Goal: Book appointment/travel/reservation

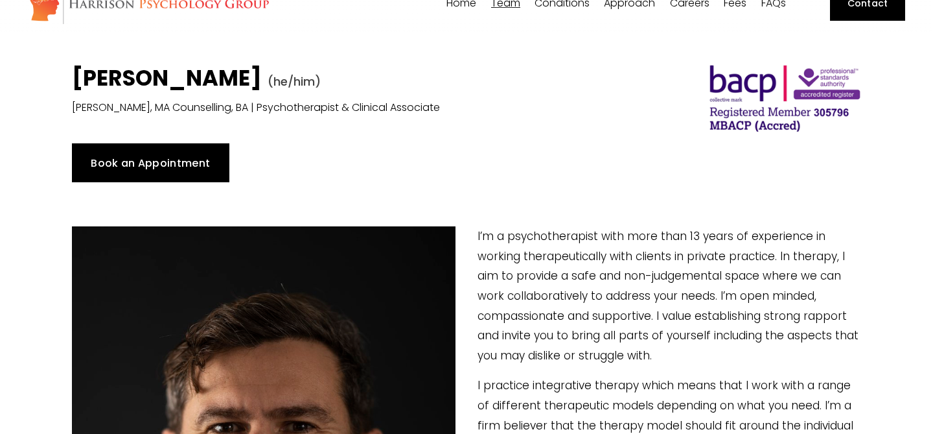
scroll to position [59, 0]
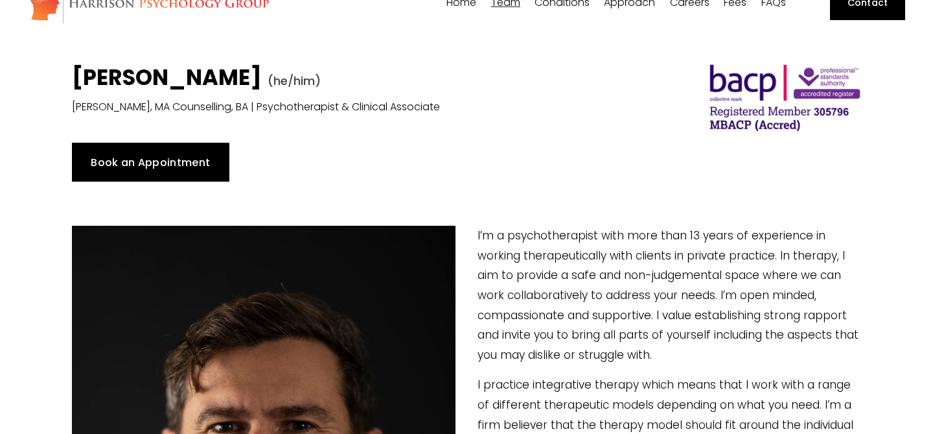
type input "10.55"
click at [193, 156] on link "Book an Appointment" at bounding box center [151, 162] width 158 height 39
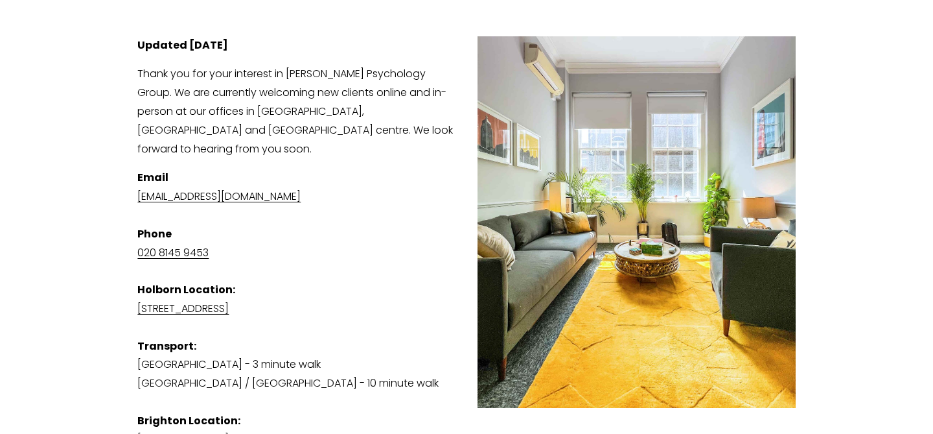
scroll to position [229, 0]
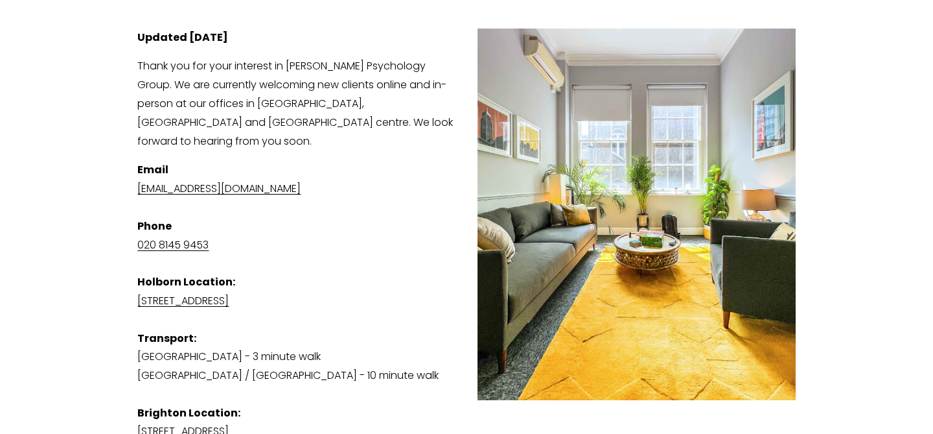
drag, startPoint x: 380, startPoint y: 275, endPoint x: 233, endPoint y: 275, distance: 147.8
click at [233, 275] on p "Email [EMAIL_ADDRESS][DOMAIN_NAME] Phone [PHONE_NUMBER] [GEOGRAPHIC_DATA] Locat…" at bounding box center [466, 301] width 658 height 280
click at [307, 257] on p "Email [EMAIL_ADDRESS][DOMAIN_NAME] Phone [PHONE_NUMBER] [GEOGRAPHIC_DATA] Locat…" at bounding box center [466, 301] width 658 height 280
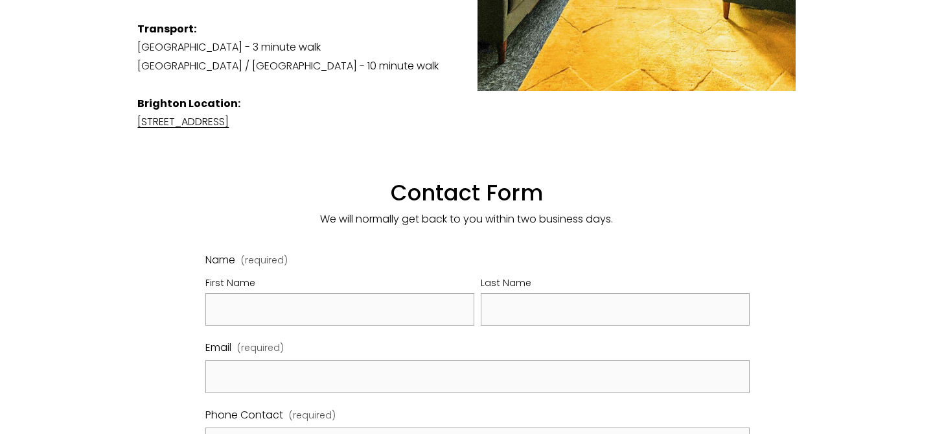
scroll to position [562, 0]
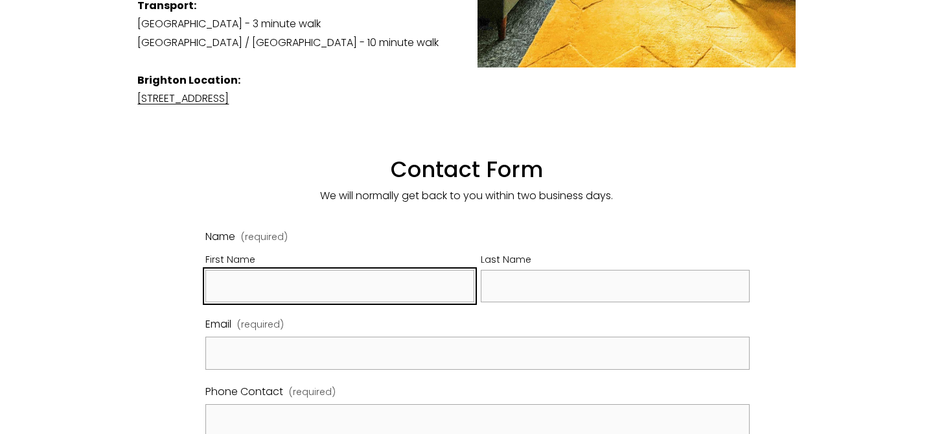
click at [349, 270] on input "First Name" at bounding box center [339, 286] width 269 height 33
type input "[PERSON_NAME]"
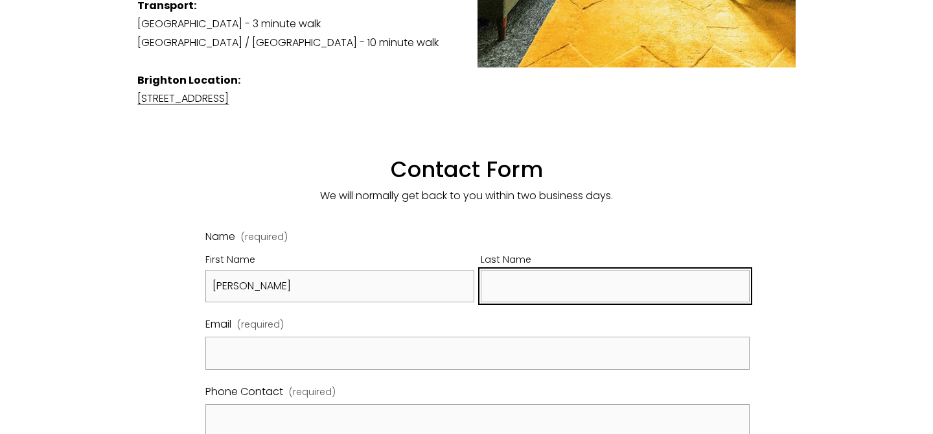
type input "[PERSON_NAME]"
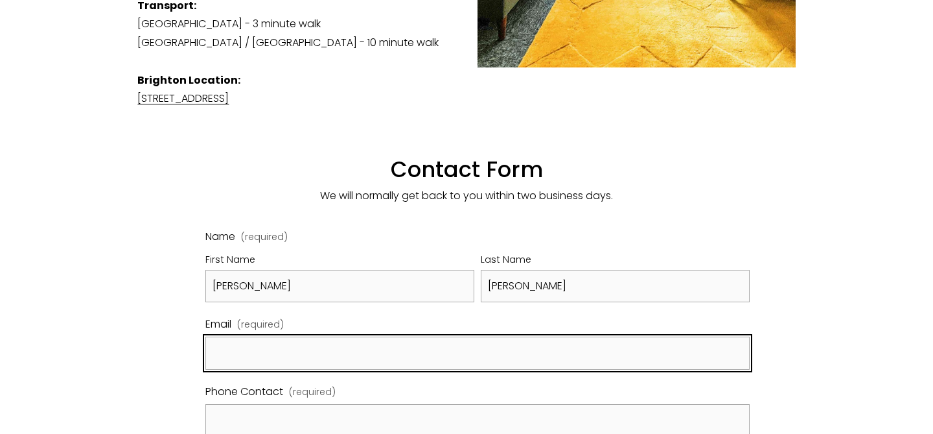
type input "[EMAIL_ADDRESS][PERSON_NAME][DOMAIN_NAME]"
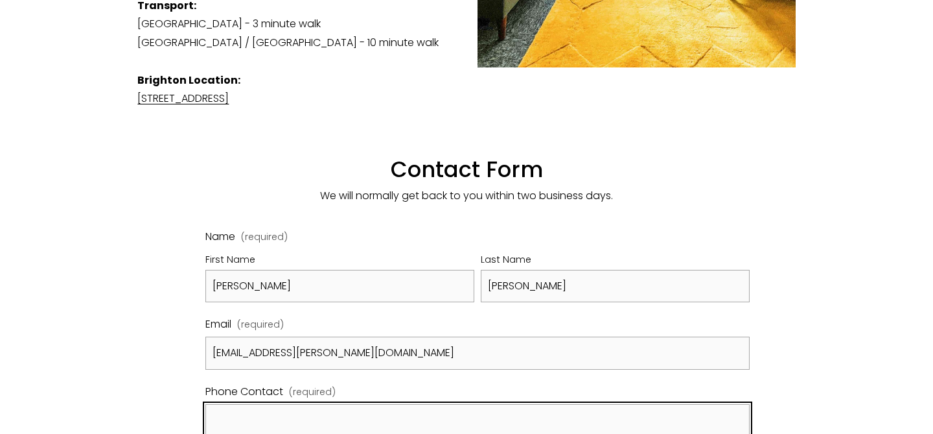
type input "07775685782"
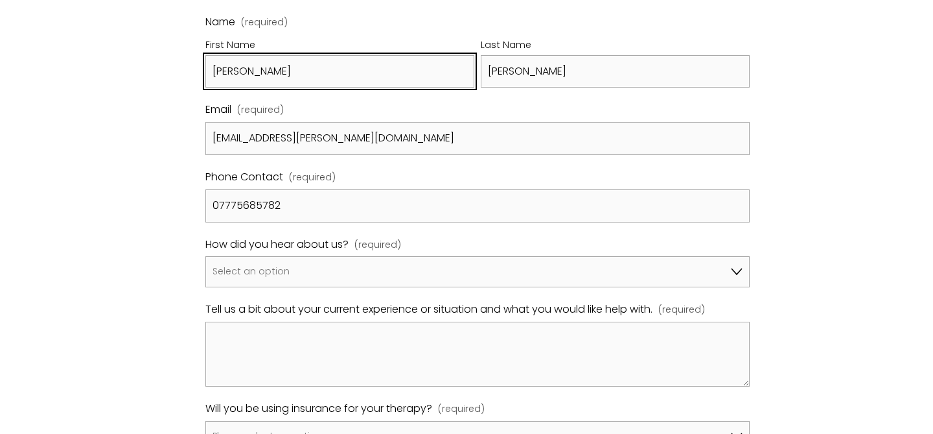
scroll to position [786, 0]
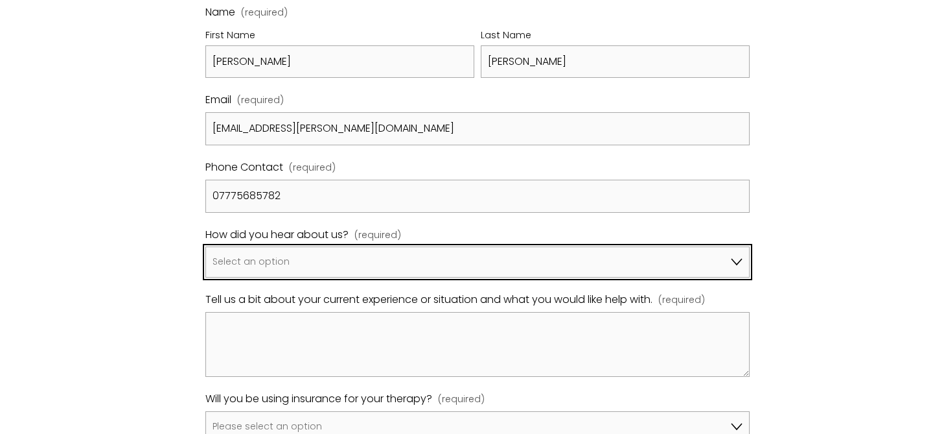
click at [433, 255] on select "Select an option Google A friend/family member told me about you I've been refe…" at bounding box center [477, 261] width 544 height 31
select select "Pink Therapy"
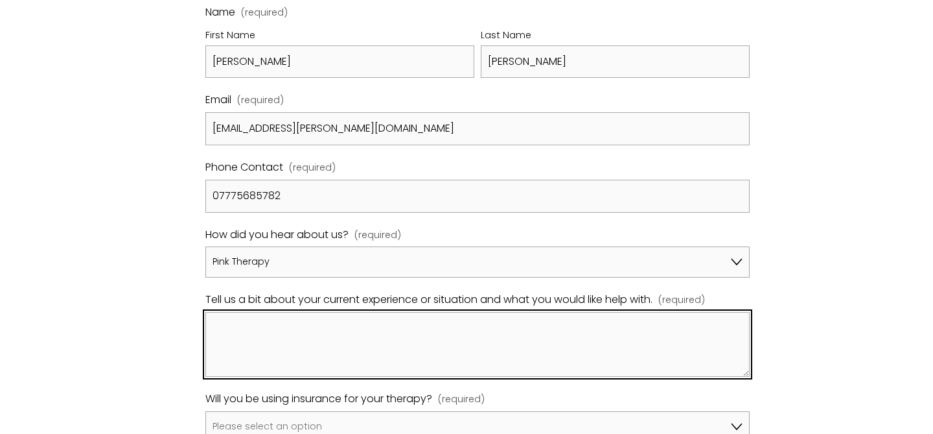
click at [406, 312] on textarea "Tell us a bit about your current experience or situation and what you would lik…" at bounding box center [477, 344] width 544 height 65
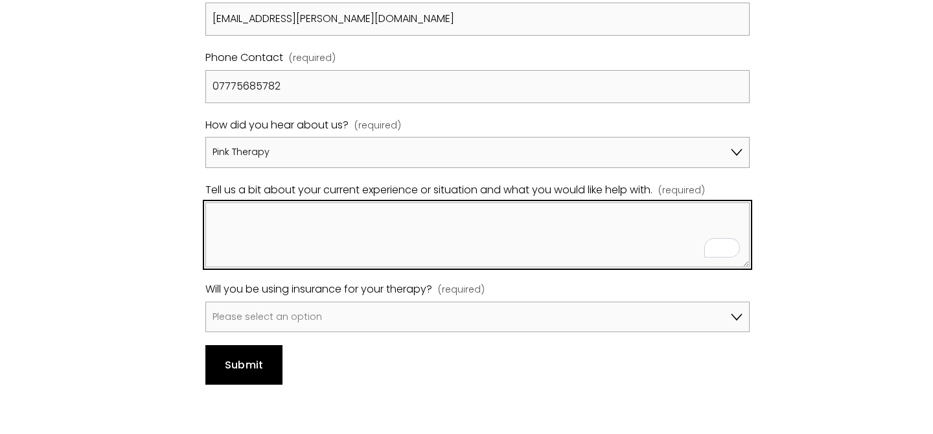
scroll to position [895, 0]
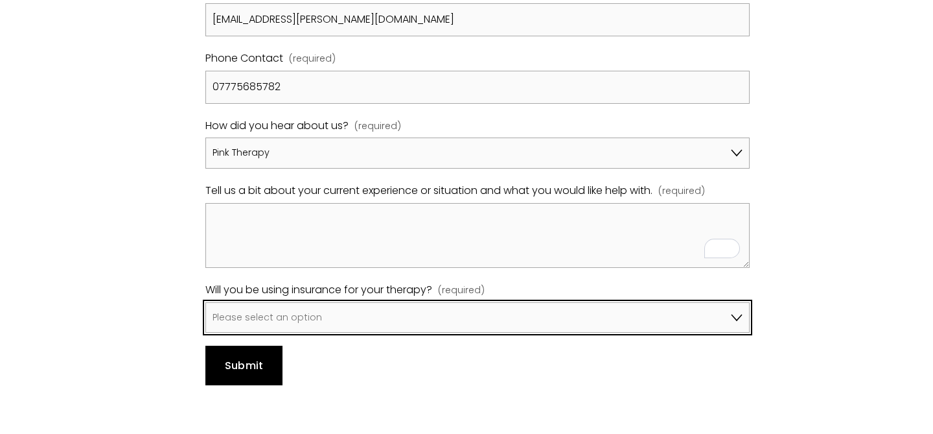
click at [406, 306] on select "Please select an option No, I won't be using insurance Yes, I will be using Avi…" at bounding box center [477, 317] width 544 height 31
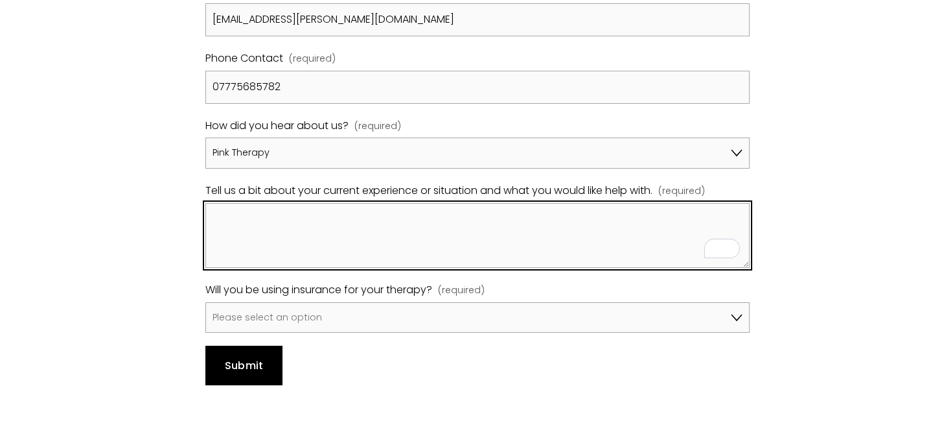
click at [425, 223] on textarea "Tell us a bit about your current experience or situation and what you would lik…" at bounding box center [477, 235] width 544 height 65
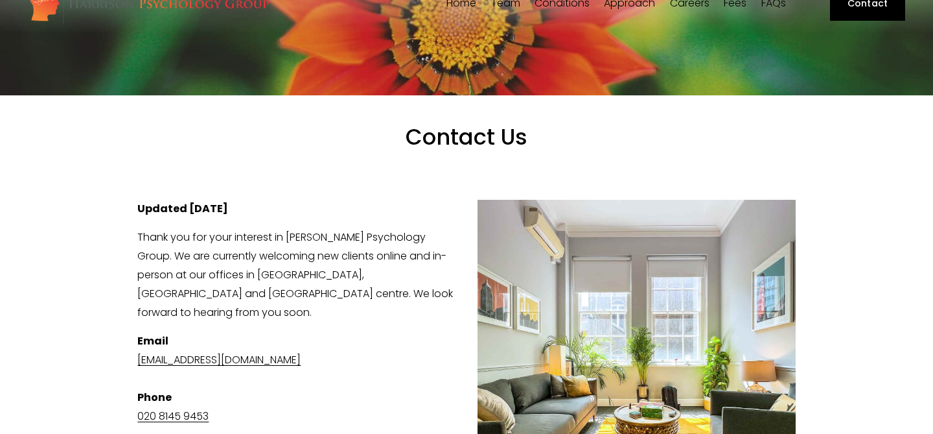
scroll to position [0, 0]
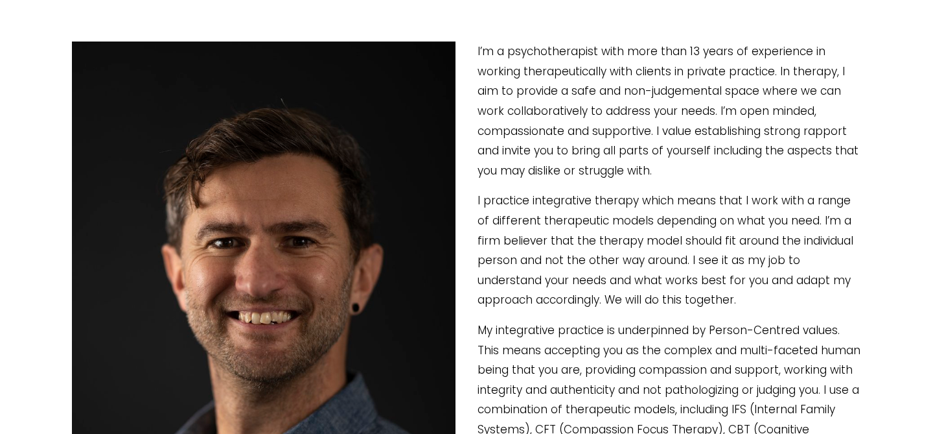
scroll to position [297, 0]
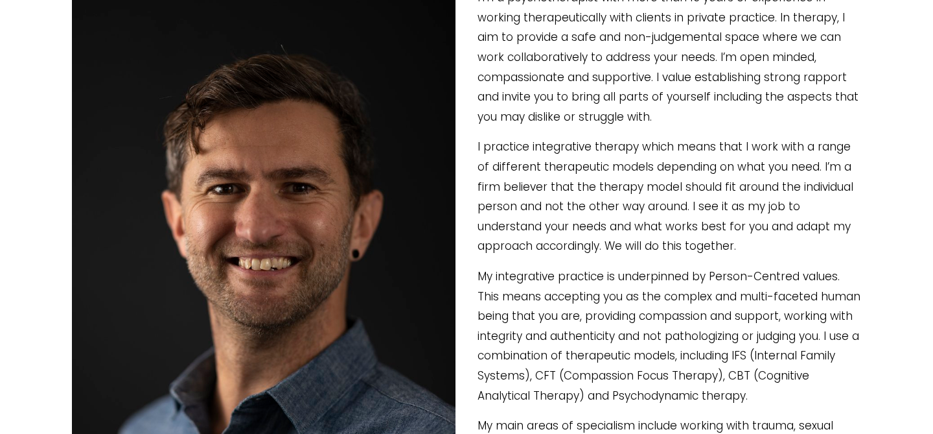
type input "2.64"
